Goal: Understand process/instructions

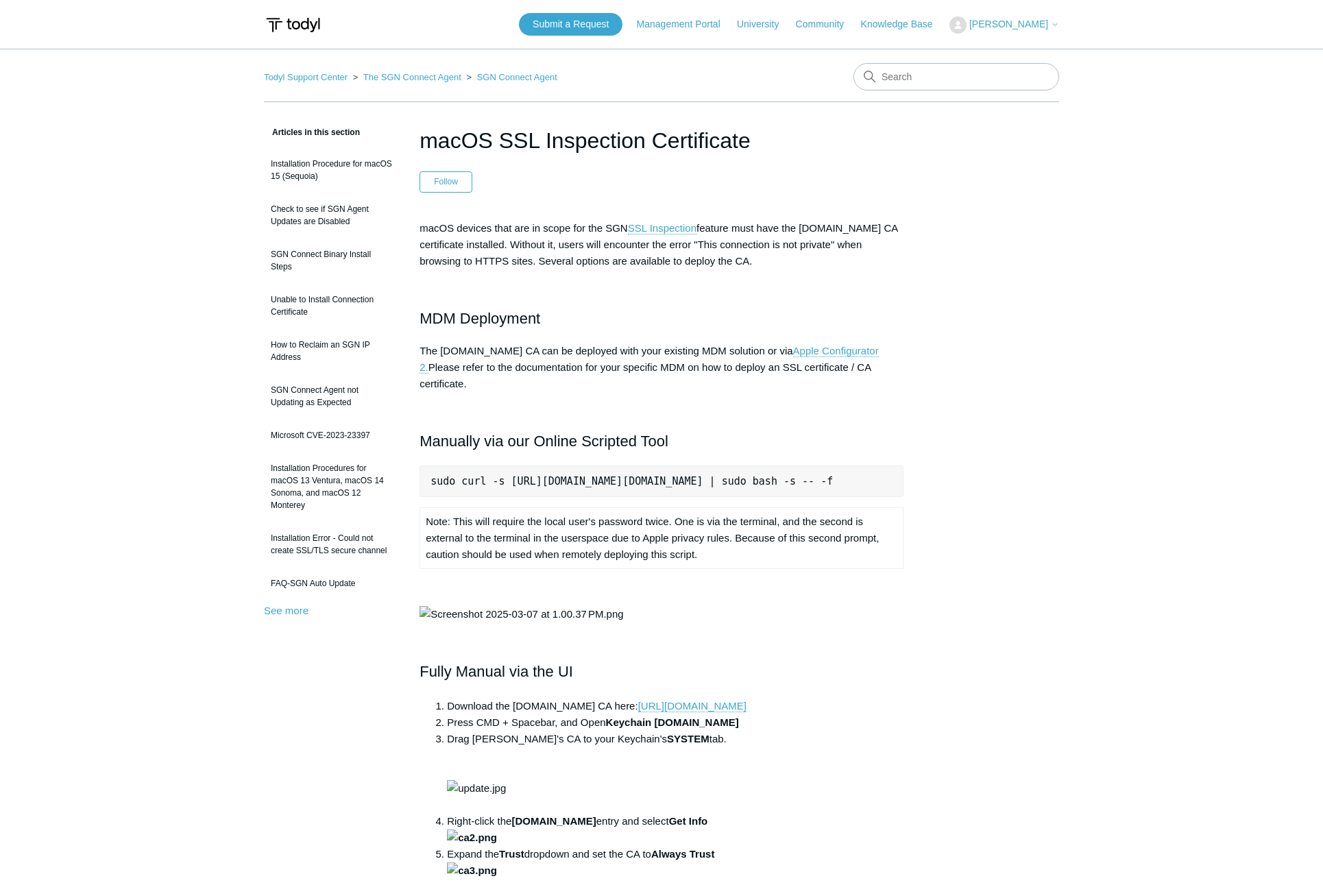
click at [702, 404] on div "macOS devices that are in scope for the SGN SSL Inspection feature must have th…" at bounding box center [662, 594] width 484 height 748
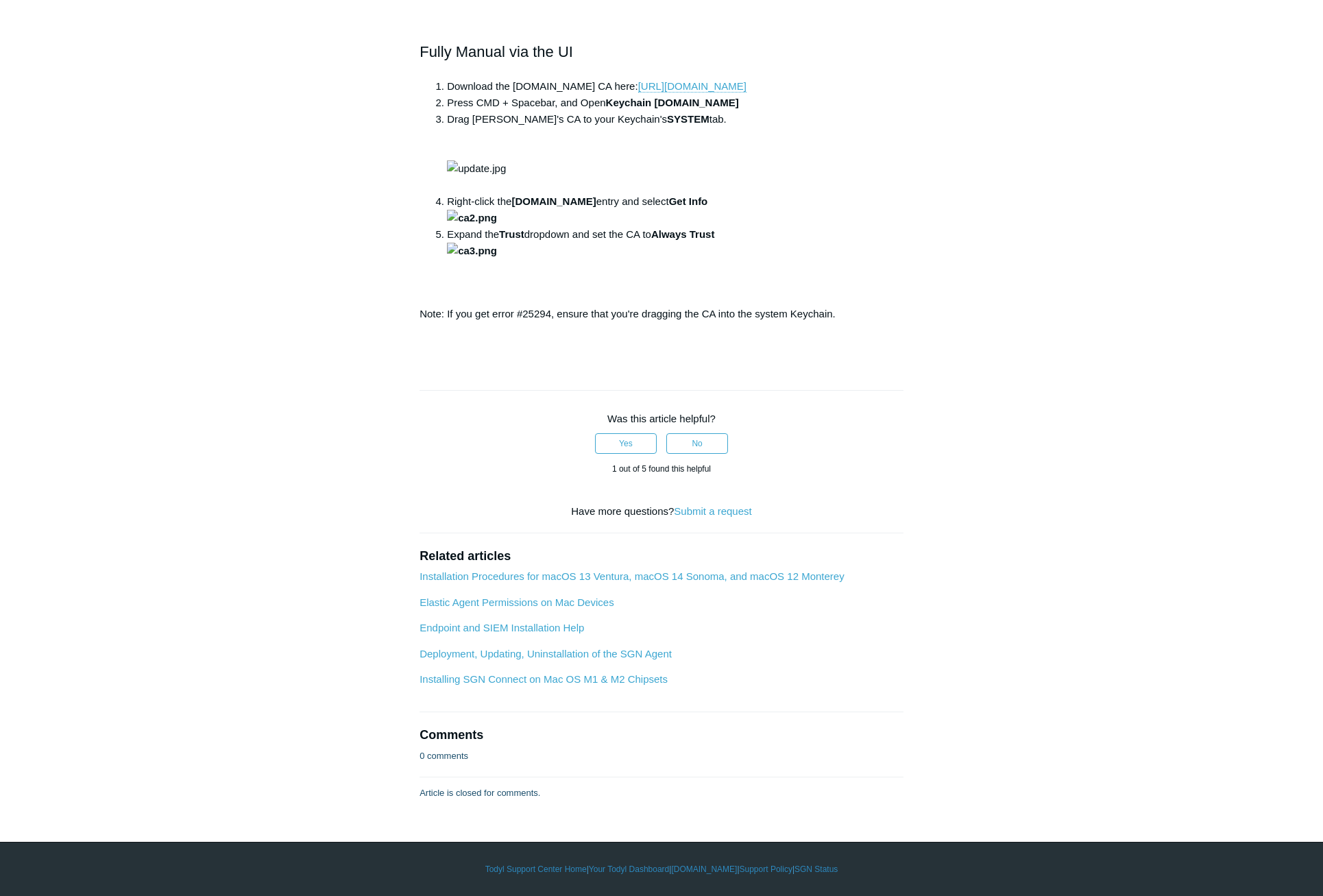
scroll to position [1645, 0]
click at [633, 392] on article "macOS SSL Inspection Certificate Follow Not yet followed by anyone macOS device…" at bounding box center [662, 152] width 525 height 1296
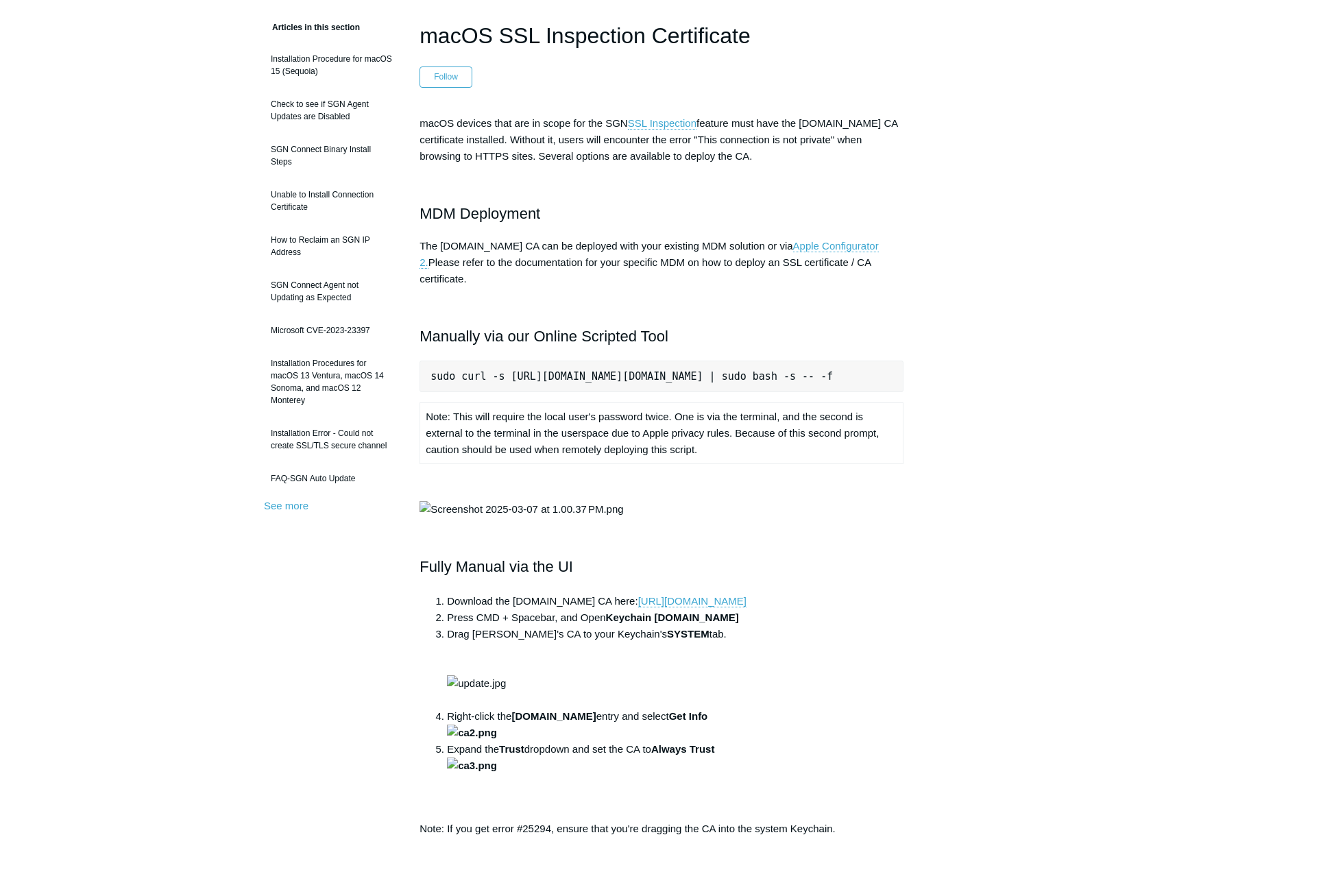
scroll to position [68, 0]
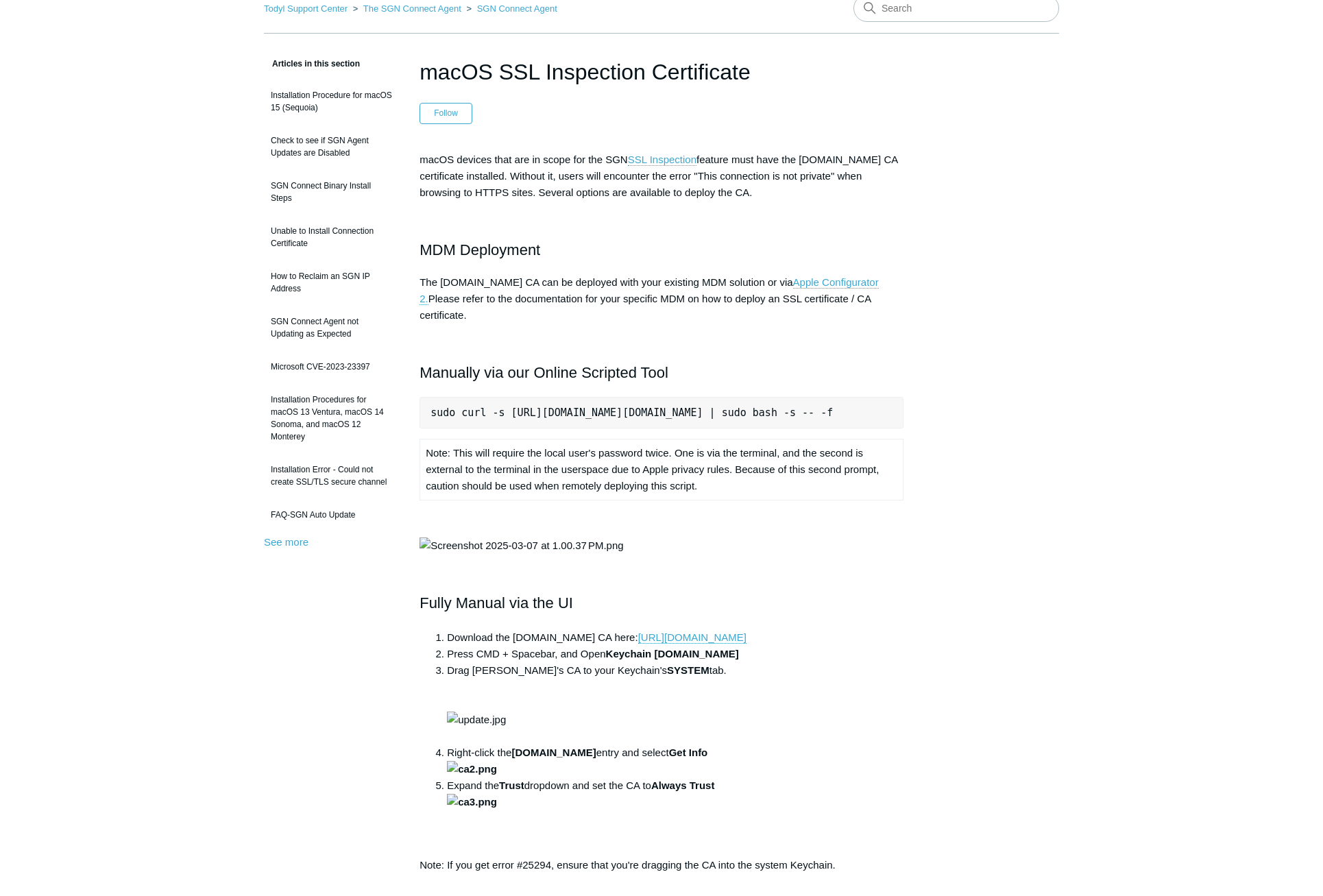
click at [590, 398] on pre "sudo curl -s [URL][DOMAIN_NAME][DOMAIN_NAME] | sudo bash -s -- -f" at bounding box center [662, 413] width 484 height 32
copy pre "sudo curl -s [URL][DOMAIN_NAME][DOMAIN_NAME] | sudo bash -s -- -f"
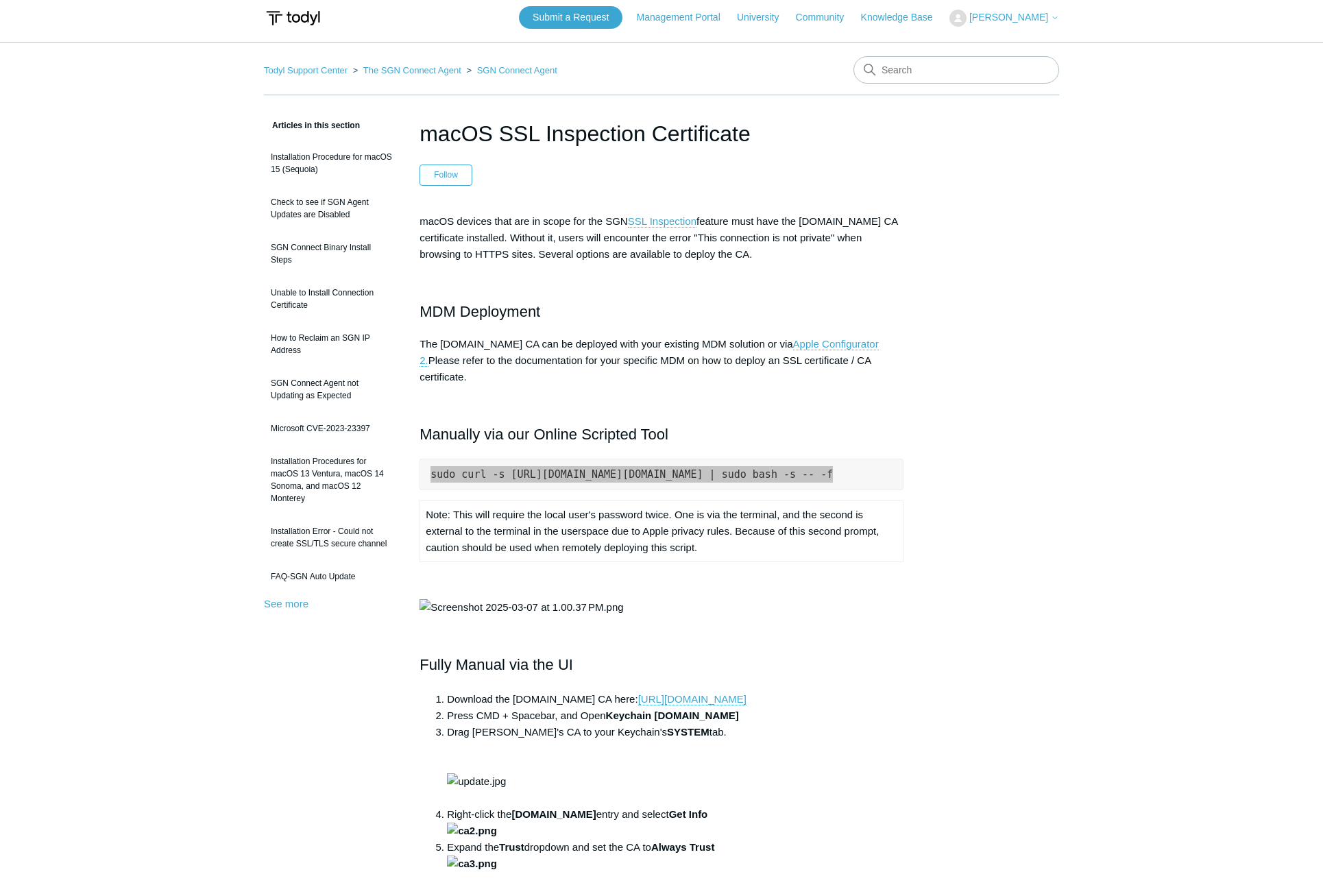
scroll to position [0, 0]
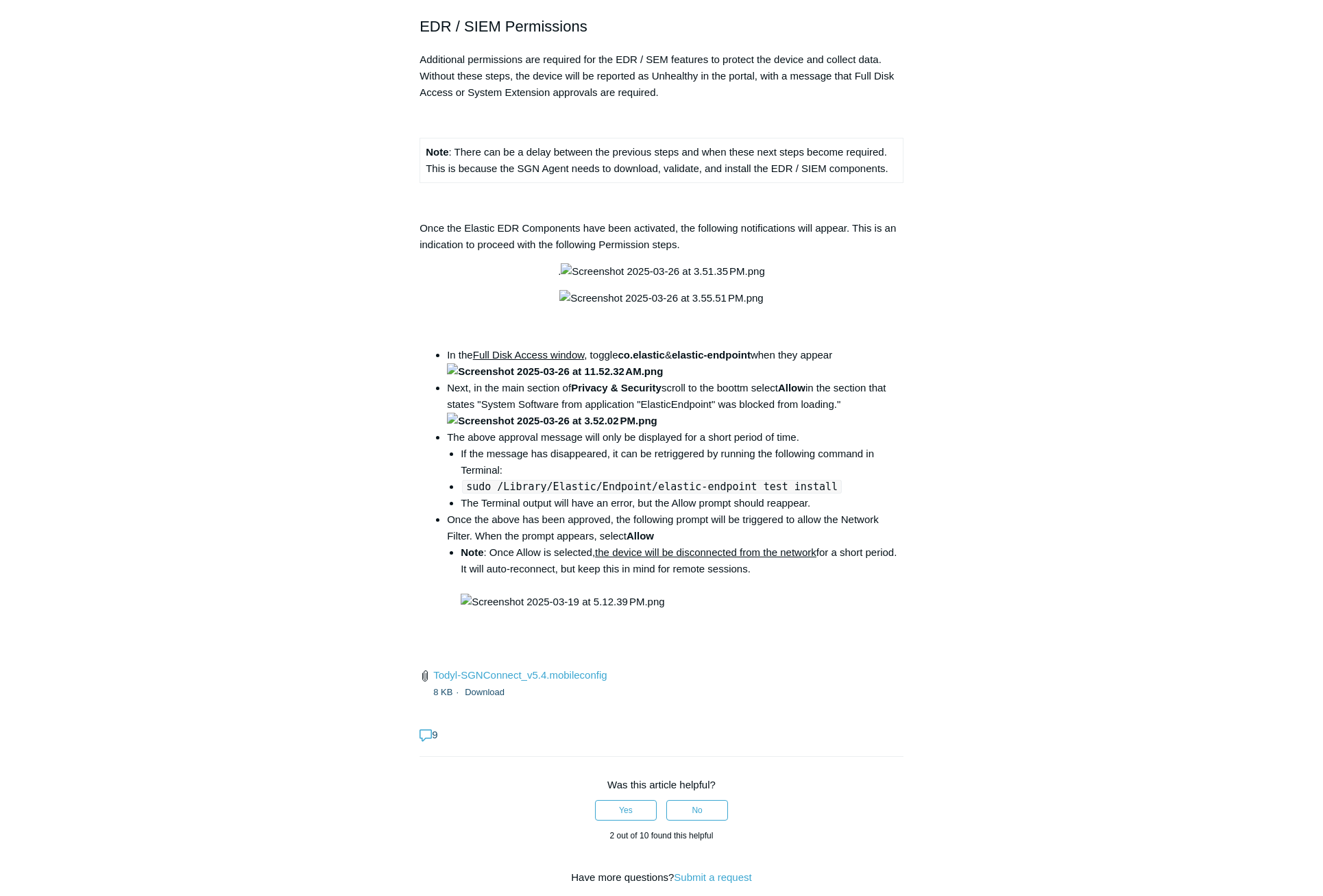
scroll to position [1713, 0]
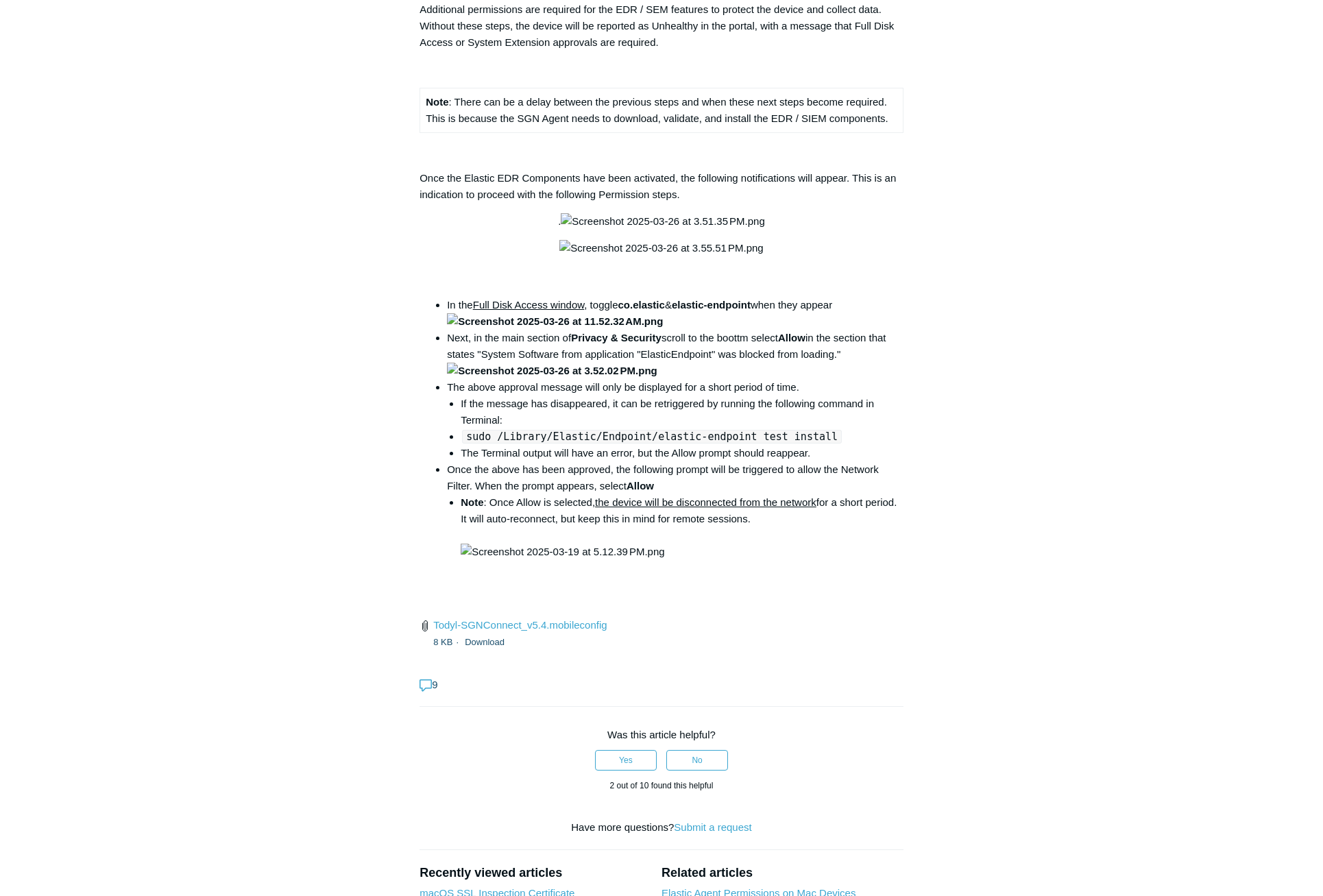
drag, startPoint x: 641, startPoint y: 572, endPoint x: 815, endPoint y: 570, distance: 174.0
copy code "/Library/PrivilegedHelperTools/"
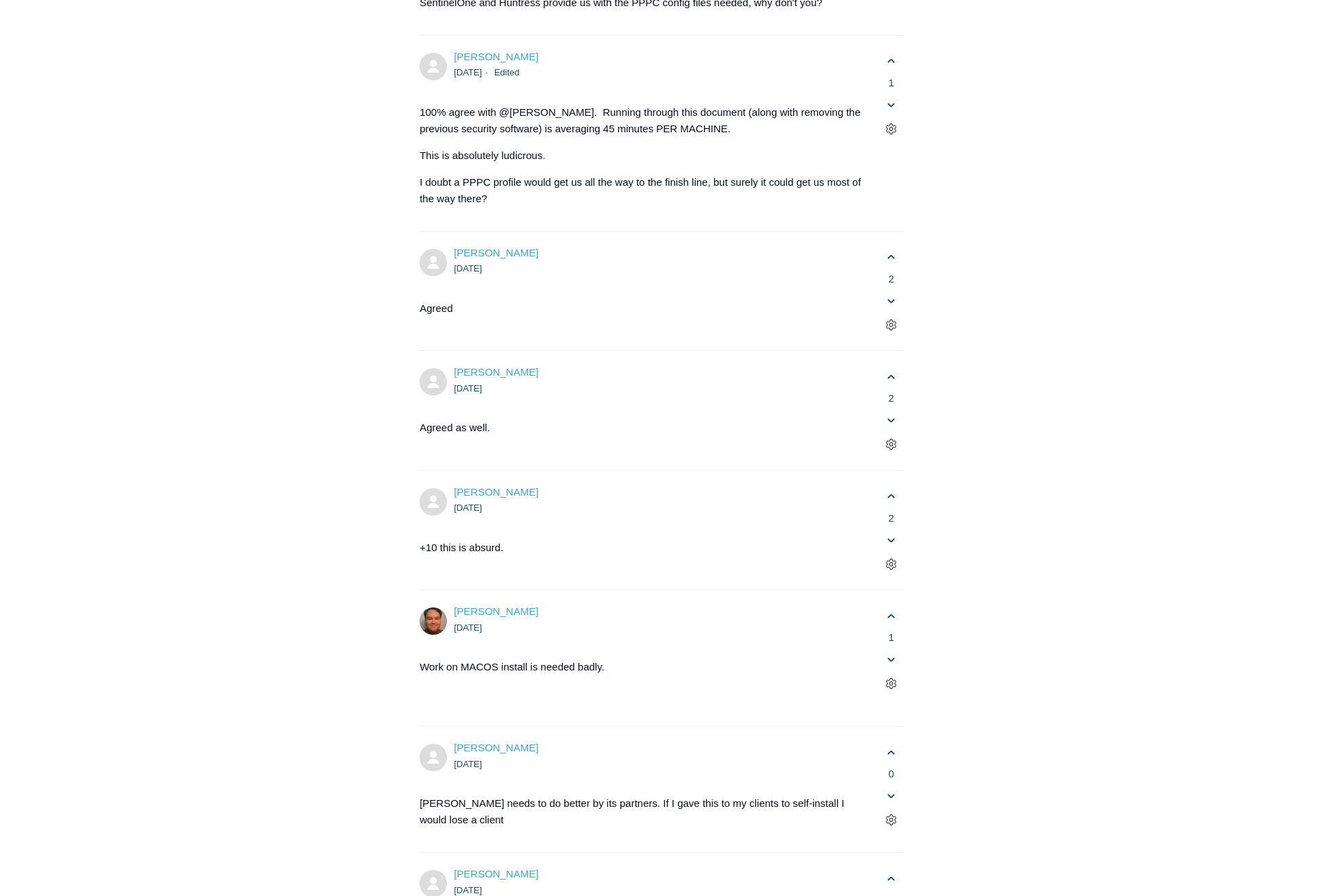
scroll to position [2947, 0]
